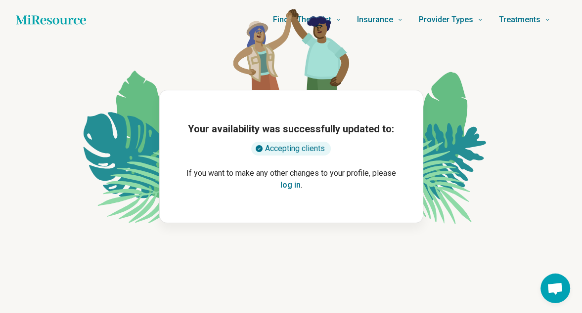
click at [279, 145] on div "Accepting clients" at bounding box center [291, 149] width 80 height 14
click at [294, 157] on div "Your availability was successfully updated to: Accepting clients If you want to…" at bounding box center [291, 156] width 264 height 133
click at [286, 152] on div "Please inquire" at bounding box center [291, 149] width 70 height 14
click at [290, 186] on button "log in" at bounding box center [290, 185] width 20 height 12
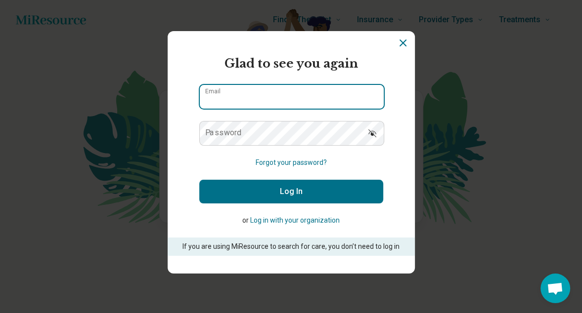
type input "**********"
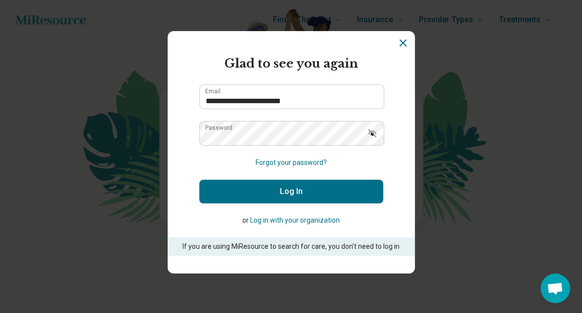
click at [279, 191] on button "Log In" at bounding box center [291, 192] width 184 height 24
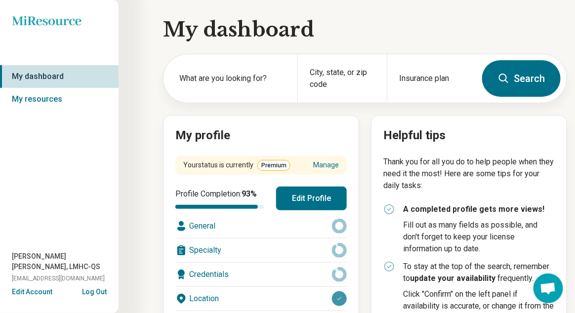
click at [59, 266] on span "Rachelle Jean-Louis, LMHC-QS" at bounding box center [65, 262] width 107 height 21
click at [39, 293] on button "Edit Account" at bounding box center [32, 292] width 41 height 10
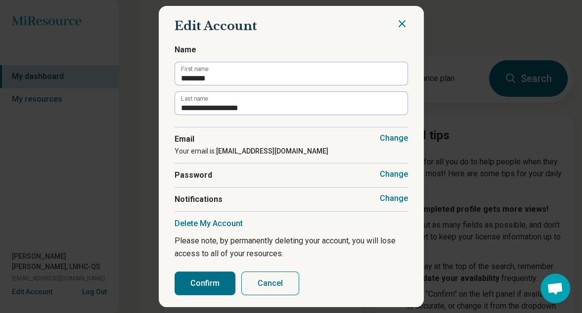
click at [408, 25] on section "**********" at bounding box center [291, 157] width 265 height 302
click at [399, 24] on icon "Close" at bounding box center [402, 24] width 6 height 6
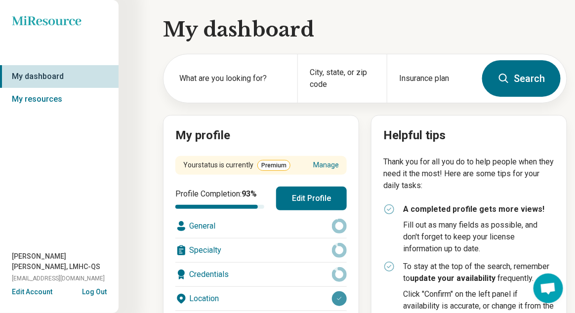
click at [50, 99] on link "My resources" at bounding box center [59, 99] width 119 height 23
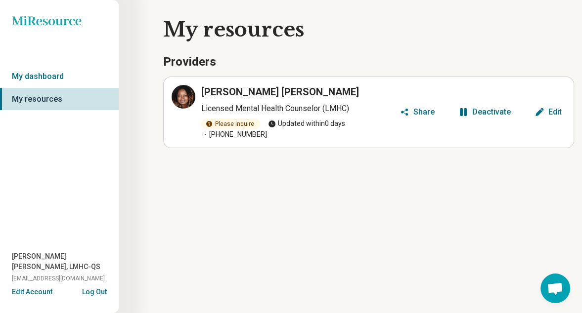
click at [539, 112] on icon "button" at bounding box center [539, 112] width 8 height 8
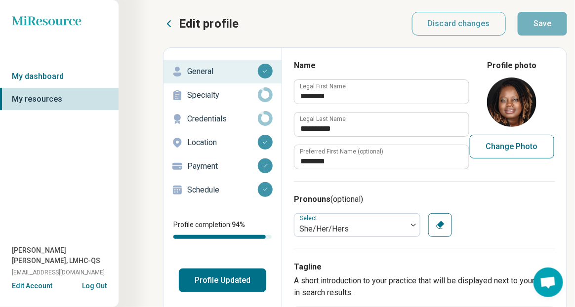
click at [213, 189] on p "Schedule" at bounding box center [222, 190] width 71 height 12
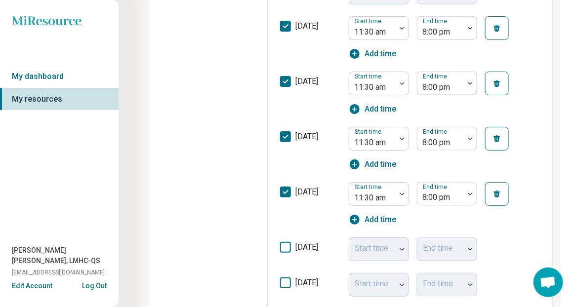
scroll to position [401, 14]
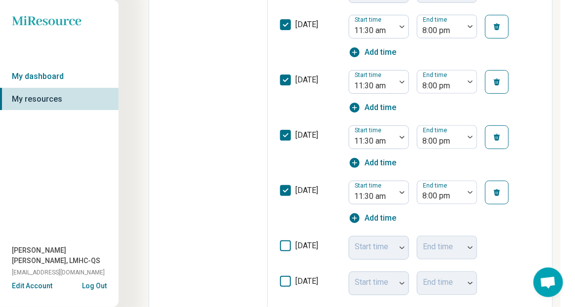
click at [470, 27] on img at bounding box center [470, 26] width 5 height 3
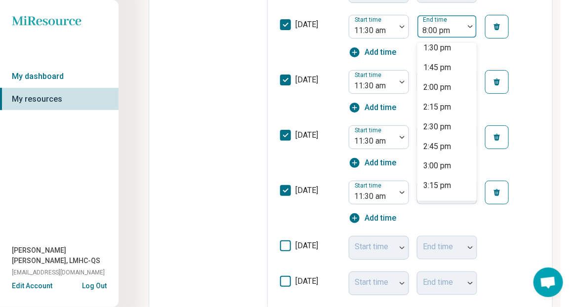
scroll to position [145, 0]
click at [457, 90] on div "2:00 pm" at bounding box center [447, 88] width 59 height 20
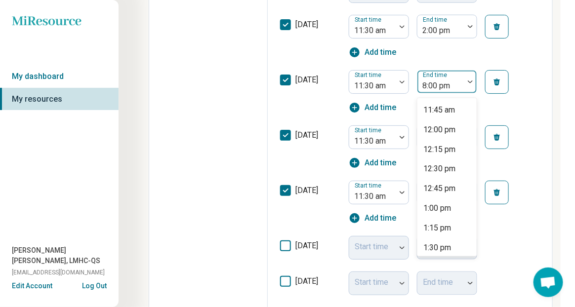
click at [451, 87] on div at bounding box center [440, 86] width 39 height 14
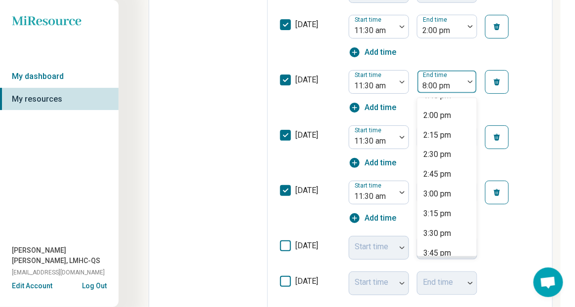
scroll to position [166, 0]
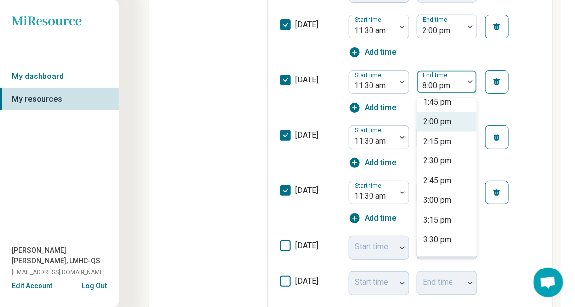
click at [447, 120] on div "2:00 pm" at bounding box center [437, 122] width 28 height 12
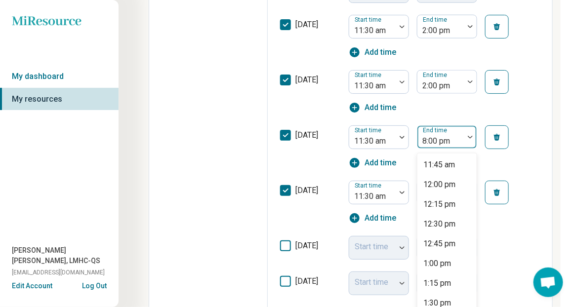
click at [450, 144] on div at bounding box center [440, 141] width 39 height 14
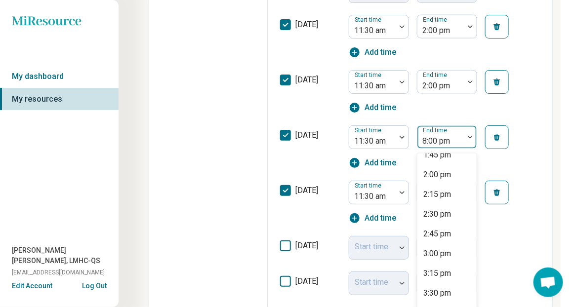
scroll to position [163, 0]
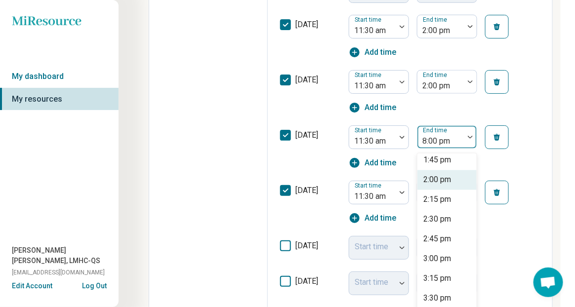
click at [428, 178] on div "2:00 pm" at bounding box center [437, 180] width 28 height 12
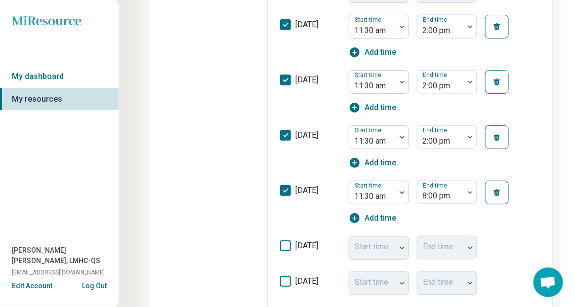
click at [436, 203] on div "End time 8:00 pm" at bounding box center [447, 193] width 60 height 24
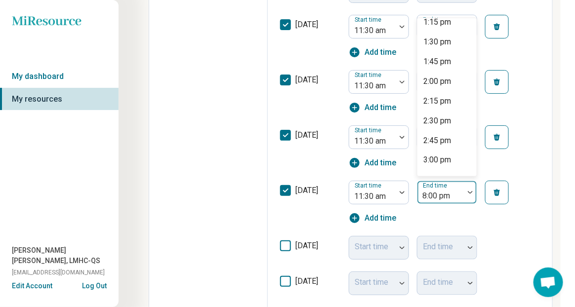
scroll to position [123, 0]
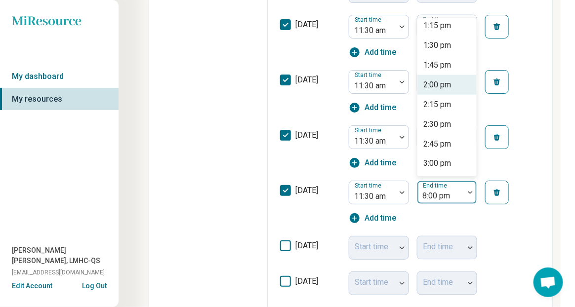
click at [438, 86] on div "2:00 pm" at bounding box center [437, 85] width 28 height 12
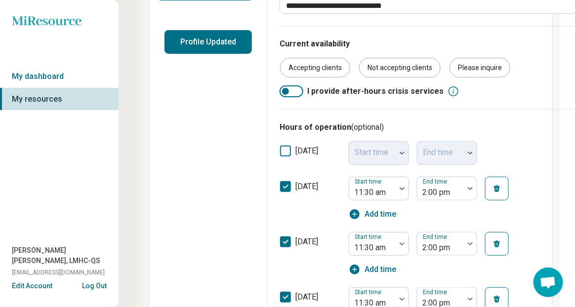
scroll to position [239, 14]
click at [335, 62] on div "Accepting clients" at bounding box center [315, 67] width 70 height 20
click at [297, 87] on div at bounding box center [292, 91] width 24 height 12
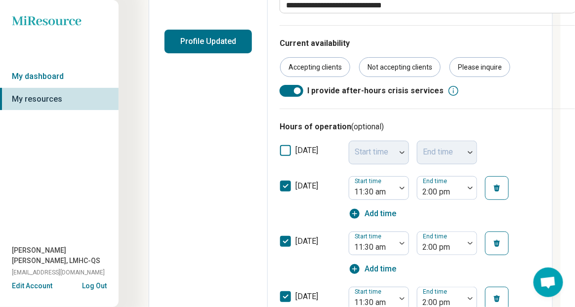
scroll to position [5, 0]
click at [287, 93] on div at bounding box center [292, 91] width 24 height 12
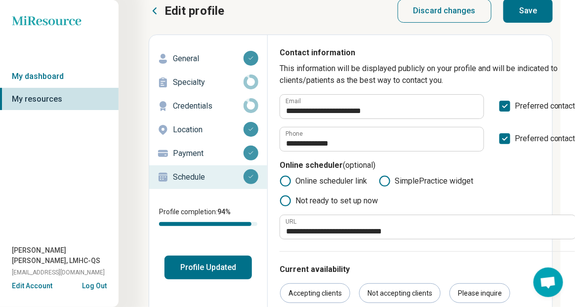
scroll to position [0, 14]
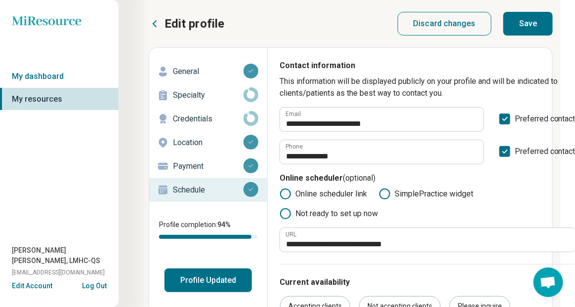
click at [528, 19] on button "Save" at bounding box center [528, 24] width 49 height 24
